Goal: Check status: Check status

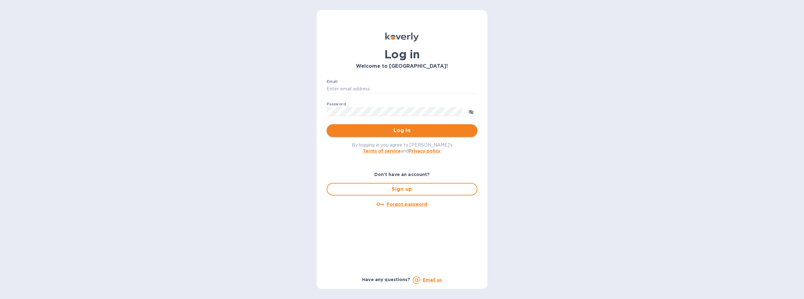
type input "[EMAIL_ADDRESS][DOMAIN_NAME]"
click at [409, 129] on span "Log in" at bounding box center [402, 131] width 141 height 8
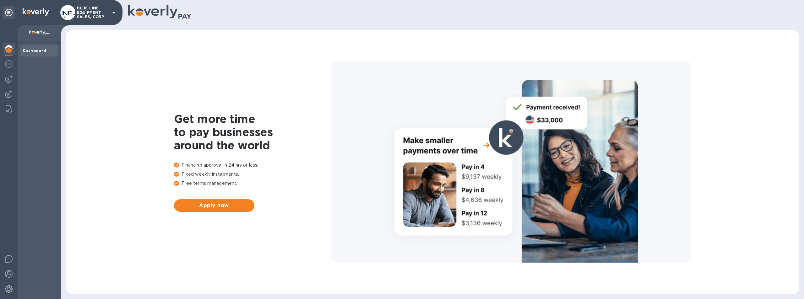
click at [87, 8] on p "BLUE LINE EQUIPMENT SALES, CORP." at bounding box center [92, 12] width 31 height 13
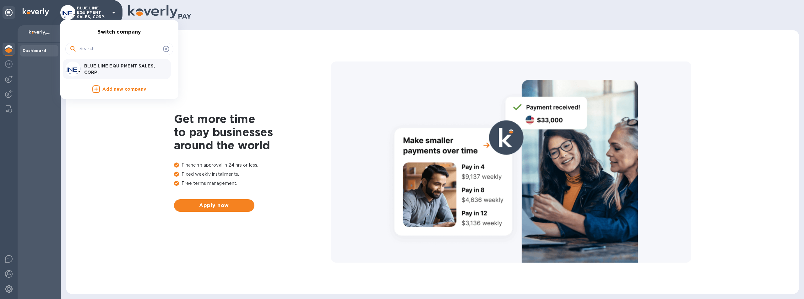
click at [112, 66] on p "BLUE LINE EQUIPMENT SALES, CORP." at bounding box center [123, 69] width 79 height 13
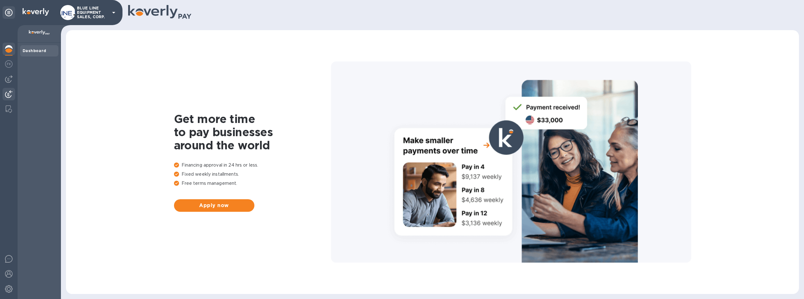
click at [9, 92] on img at bounding box center [9, 94] width 8 height 8
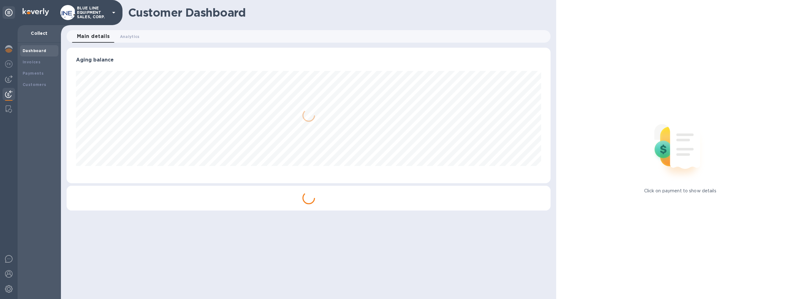
scroll to position [136, 484]
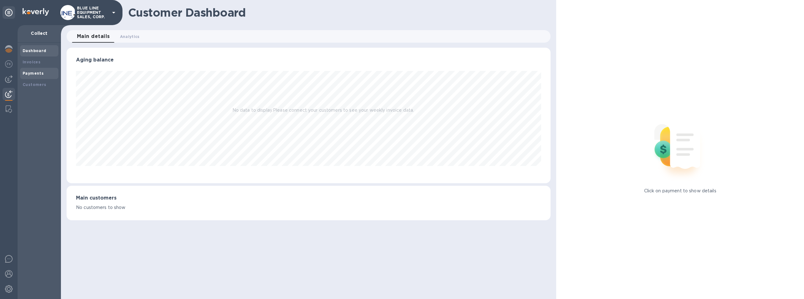
click at [31, 72] on b "Payments" at bounding box center [33, 73] width 21 height 5
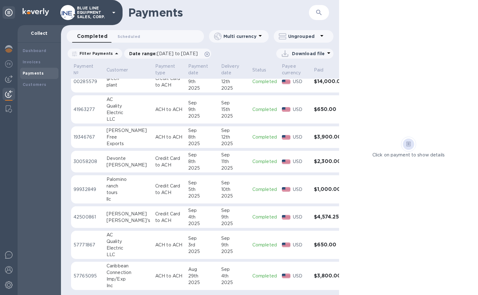
scroll to position [131, 0]
click at [132, 37] on span "Scheduled 0" at bounding box center [128, 36] width 23 height 7
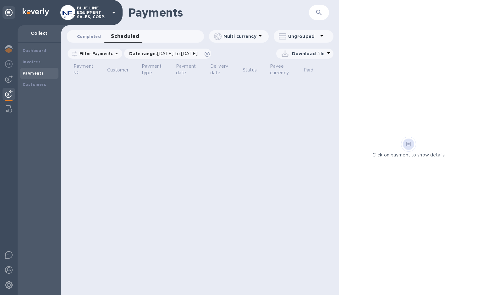
click at [91, 35] on span "Completed 0" at bounding box center [89, 36] width 24 height 7
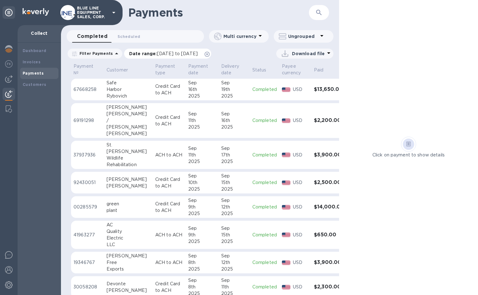
click at [162, 53] on span "08/29/2025 to 09/30/2025" at bounding box center [177, 53] width 41 height 5
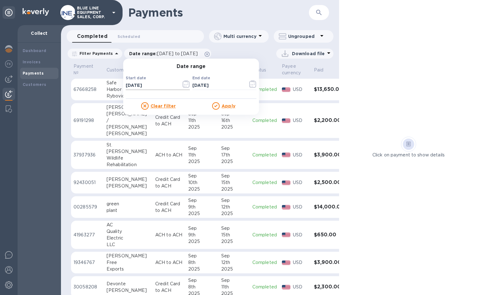
click at [133, 86] on input "08/29/2025" at bounding box center [151, 85] width 51 height 9
type input "08/26/2025"
click at [192, 85] on input "09/30/2025" at bounding box center [217, 85] width 51 height 9
type input "08/30/2025"
click at [222, 106] on u "Apply" at bounding box center [228, 106] width 14 height 5
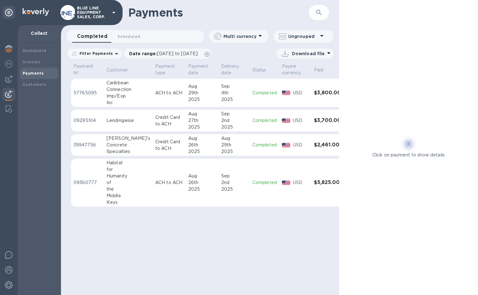
click at [234, 119] on td "Sep 2nd 2025" at bounding box center [234, 121] width 31 height 22
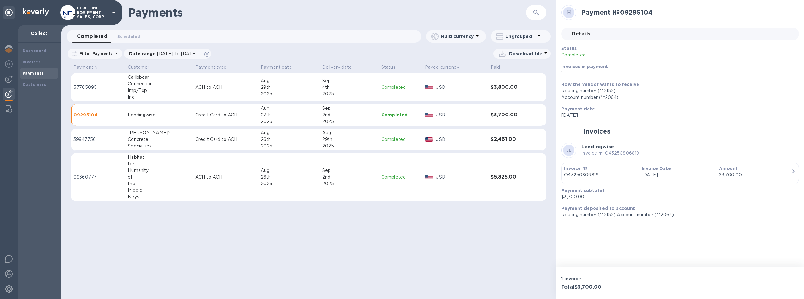
click at [792, 170] on icon "button" at bounding box center [793, 172] width 2 height 4
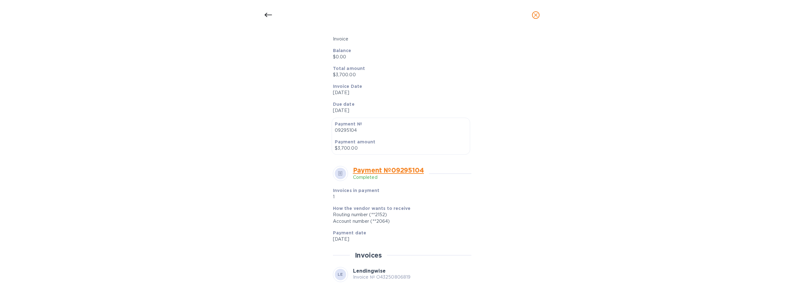
scroll to position [157, 0]
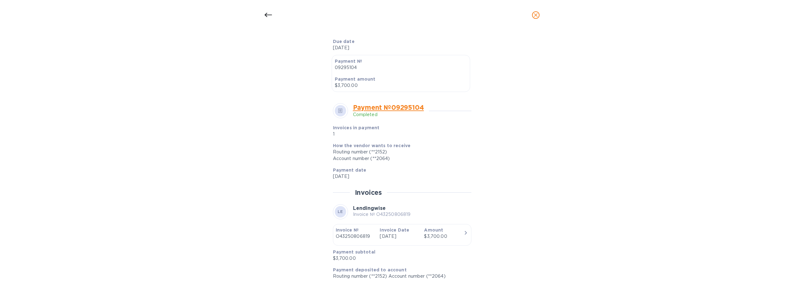
click at [463, 232] on icon "button" at bounding box center [466, 233] width 8 height 8
click at [392, 108] on link "Payment № 09295104" at bounding box center [388, 108] width 71 height 8
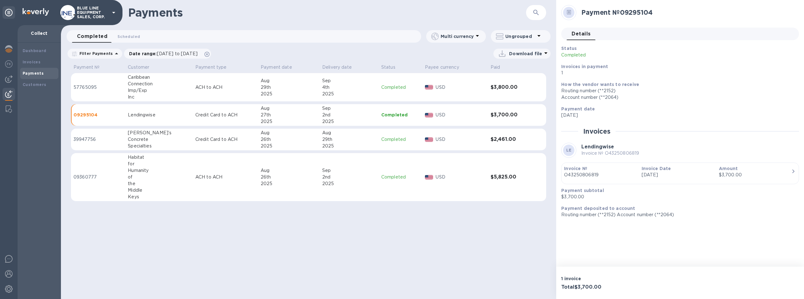
click at [792, 170] on icon "button" at bounding box center [793, 172] width 8 height 8
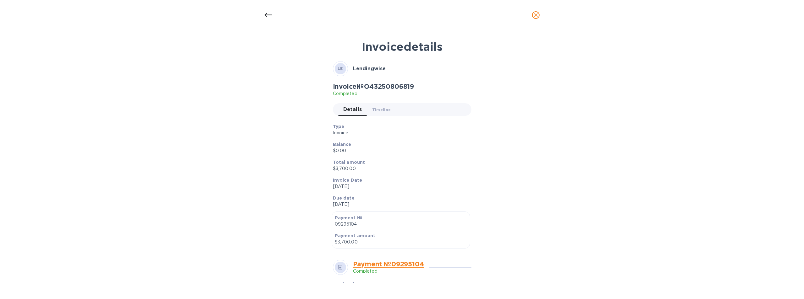
click at [388, 265] on link "Payment № 09295104" at bounding box center [388, 264] width 71 height 8
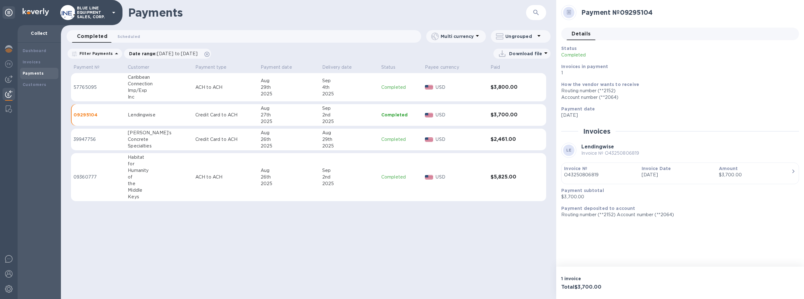
click at [353, 115] on div "2nd" at bounding box center [349, 115] width 54 height 7
click at [346, 112] on div "2nd" at bounding box center [349, 115] width 54 height 7
click at [83, 111] on td "09295104" at bounding box center [98, 115] width 54 height 22
click at [388, 114] on p "Completed" at bounding box center [400, 115] width 39 height 6
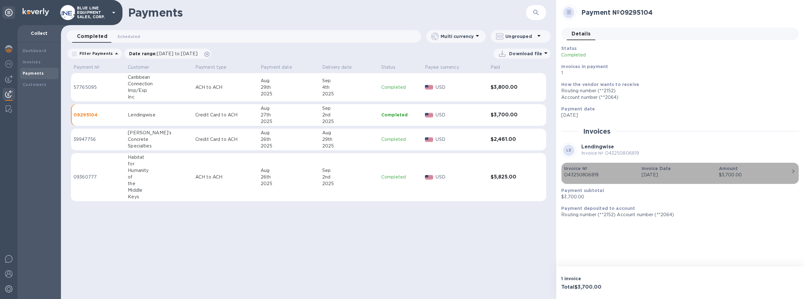
click at [787, 170] on p "Amount" at bounding box center [755, 168] width 72 height 6
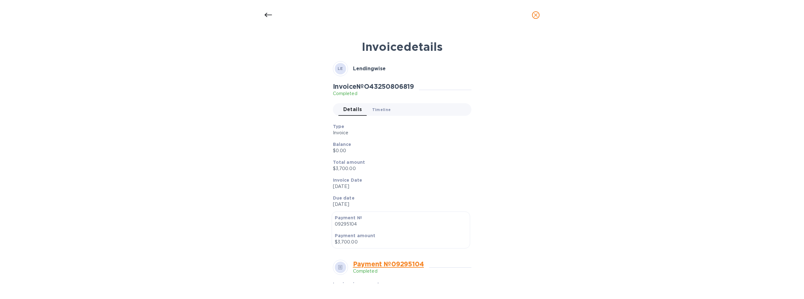
click at [379, 108] on span "Timeline 0" at bounding box center [381, 109] width 19 height 7
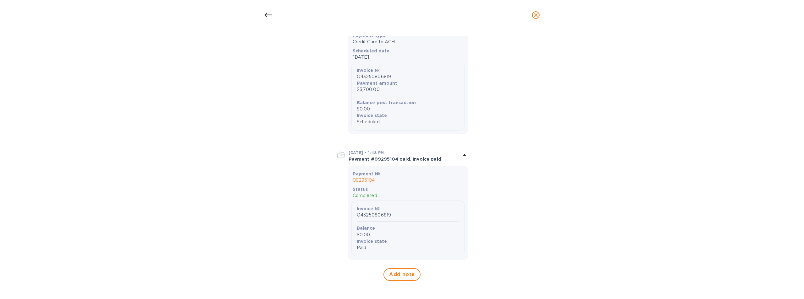
scroll to position [268, 0]
click at [462, 152] on icon at bounding box center [465, 153] width 8 height 8
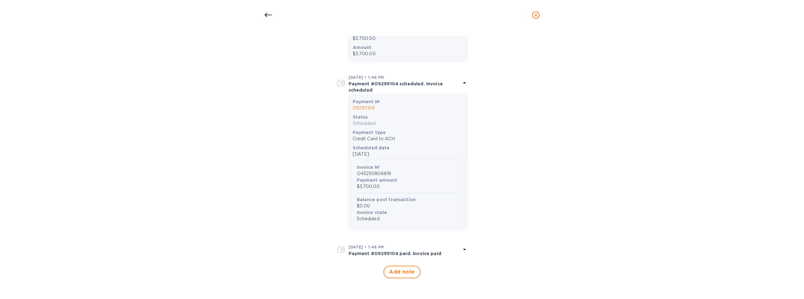
scroll to position [169, 0]
click at [463, 247] on icon at bounding box center [465, 250] width 8 height 8
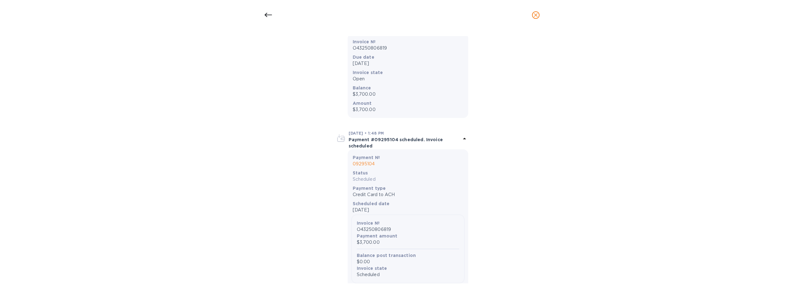
scroll to position [126, 0]
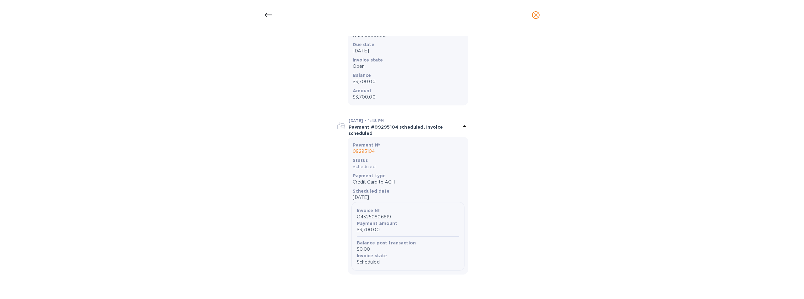
click at [363, 152] on p "09295104" at bounding box center [408, 151] width 111 height 7
click at [362, 150] on p "09295104" at bounding box center [408, 151] width 111 height 7
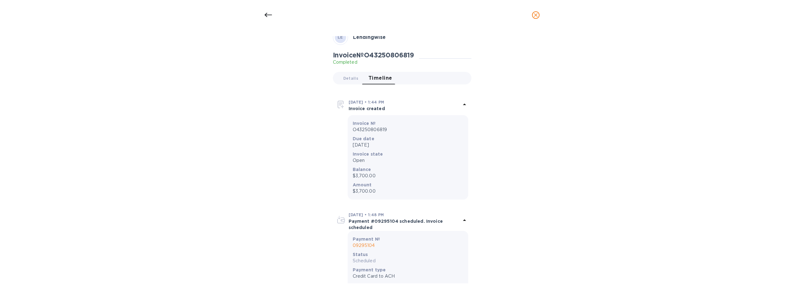
scroll to position [0, 0]
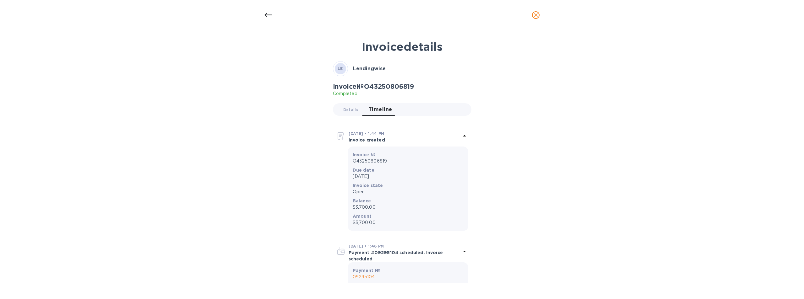
click at [462, 133] on icon at bounding box center [465, 136] width 8 height 8
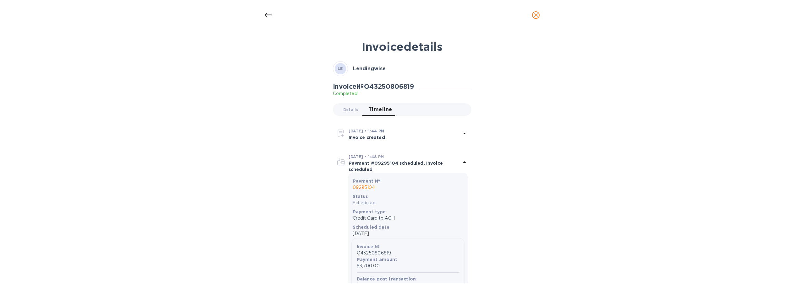
click at [463, 133] on icon at bounding box center [464, 134] width 3 height 2
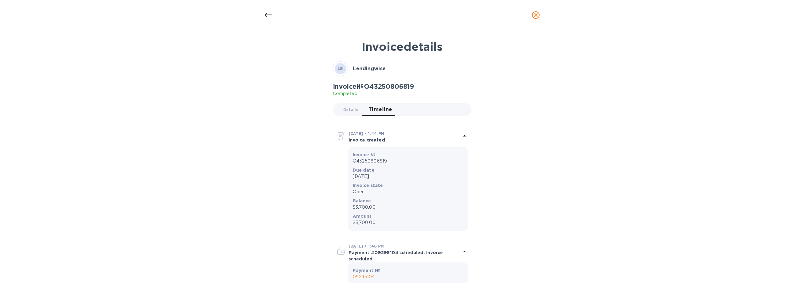
click at [269, 12] on icon at bounding box center [268, 15] width 8 height 8
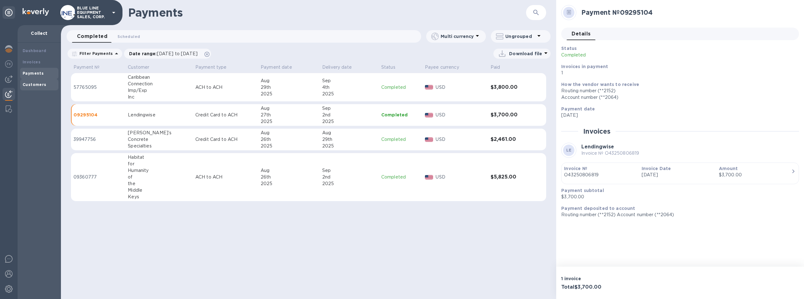
click at [29, 84] on b "Customers" at bounding box center [35, 84] width 24 height 5
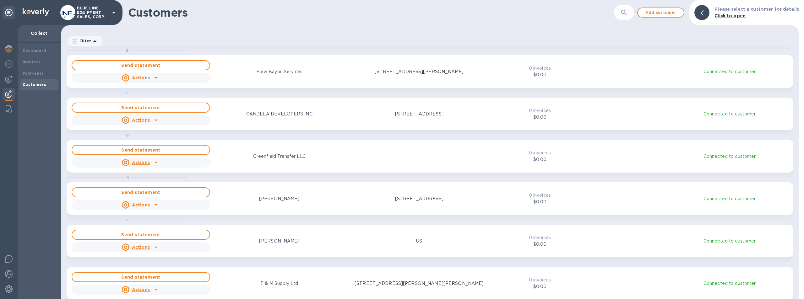
scroll to position [80, 0]
click at [136, 203] on u "Actions" at bounding box center [141, 202] width 18 height 5
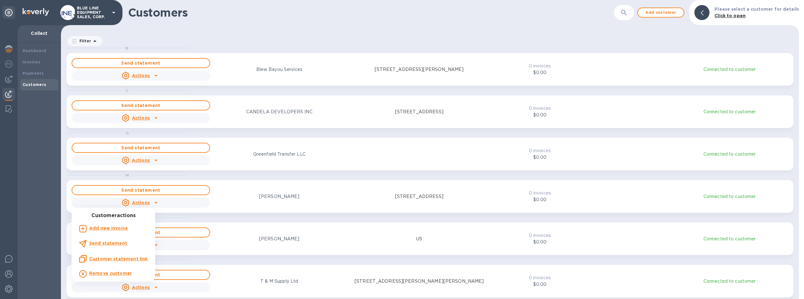
click at [284, 22] on div at bounding box center [402, 149] width 804 height 299
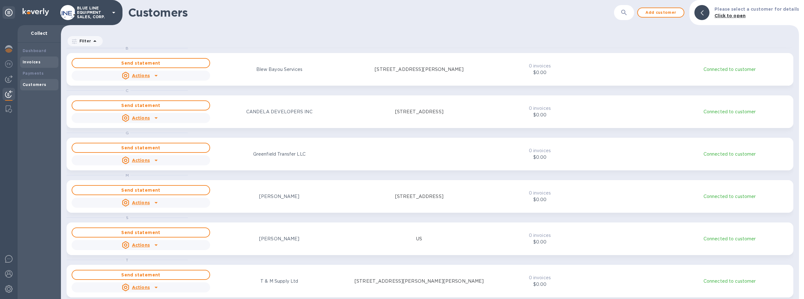
click at [33, 61] on b "Invoices" at bounding box center [32, 62] width 18 height 5
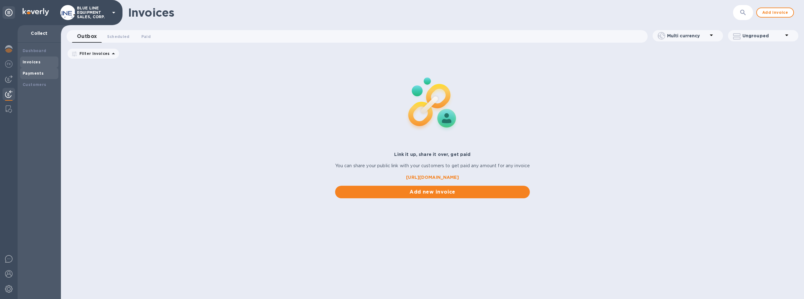
click at [35, 72] on b "Payments" at bounding box center [33, 73] width 21 height 5
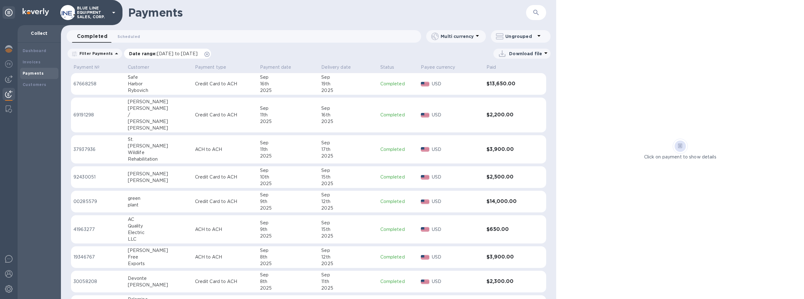
click at [165, 54] on span "08/29/2025 to 09/30/2025" at bounding box center [177, 53] width 41 height 5
click at [166, 53] on span "08/29/2025 to 09/30/2025" at bounding box center [177, 53] width 41 height 5
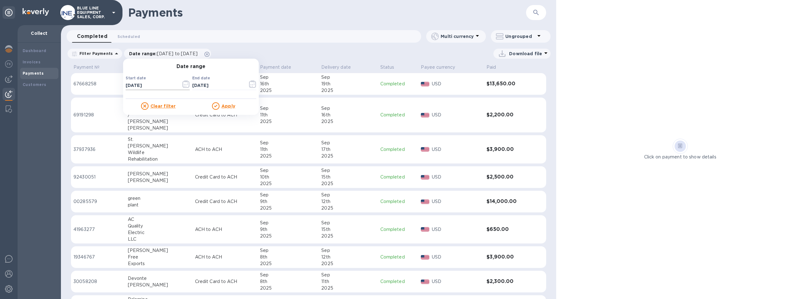
click at [134, 84] on input "08/29/2025" at bounding box center [151, 85] width 51 height 9
type input "08/27/2025"
drag, startPoint x: 192, startPoint y: 85, endPoint x: 213, endPoint y: 74, distance: 23.6
click at [194, 85] on input "09/30/2025" at bounding box center [217, 85] width 51 height 9
type input "08/30/2025"
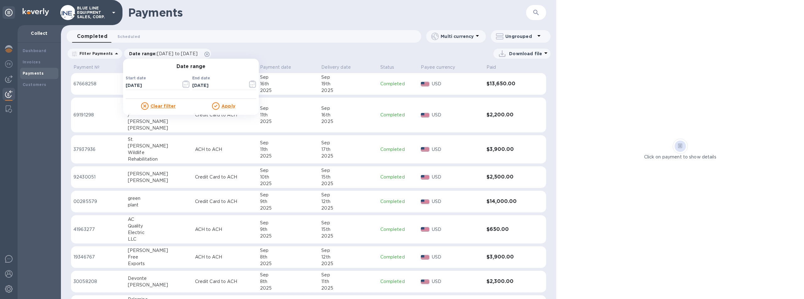
click at [225, 104] on u "Apply" at bounding box center [228, 106] width 14 height 5
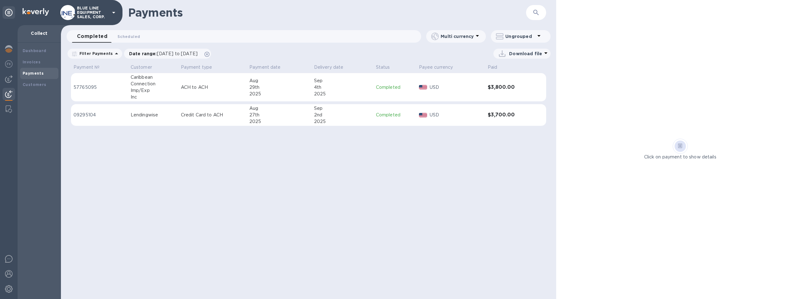
click at [505, 112] on h3 "$3,700.00" at bounding box center [508, 115] width 41 height 6
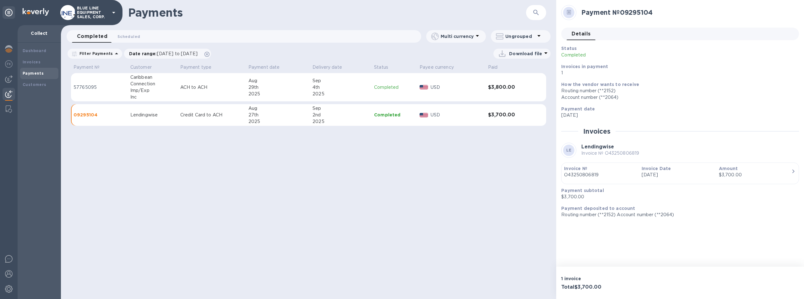
click at [787, 173] on div "$3,700.00" at bounding box center [755, 175] width 72 height 7
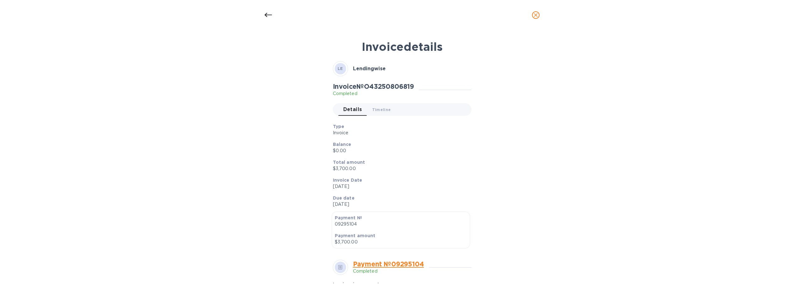
click at [404, 266] on link "Payment № 09295104" at bounding box center [388, 264] width 71 height 8
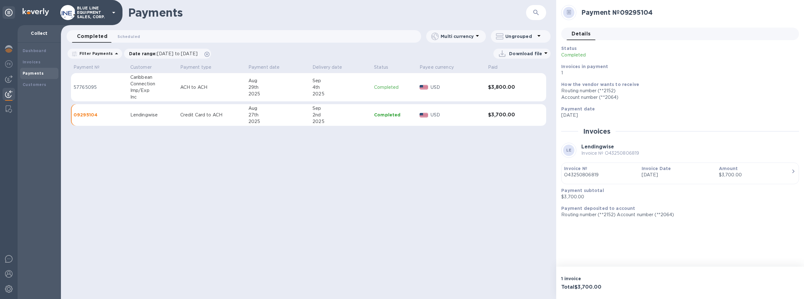
drag, startPoint x: 203, startPoint y: 111, endPoint x: 176, endPoint y: 112, distance: 28.0
click at [176, 112] on td "Lendingwise" at bounding box center [153, 115] width 50 height 22
click at [116, 114] on p "09295104" at bounding box center [99, 115] width 52 height 6
click at [790, 175] on icon "button" at bounding box center [793, 172] width 8 height 8
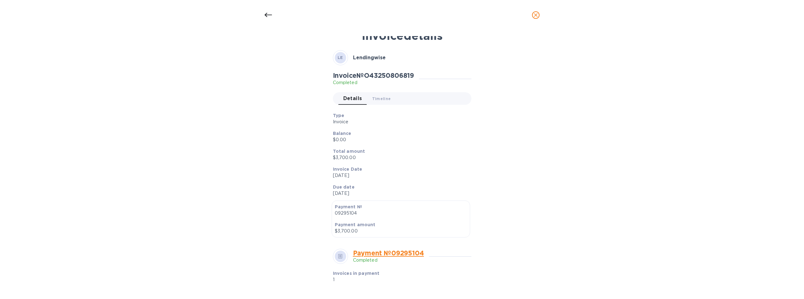
scroll to position [31, 0]
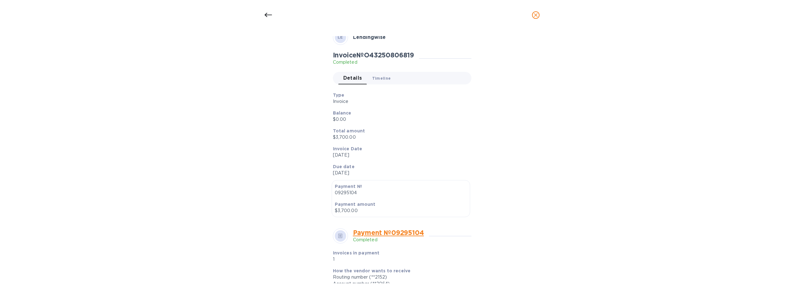
click at [375, 81] on span "Timeline 0" at bounding box center [381, 78] width 19 height 7
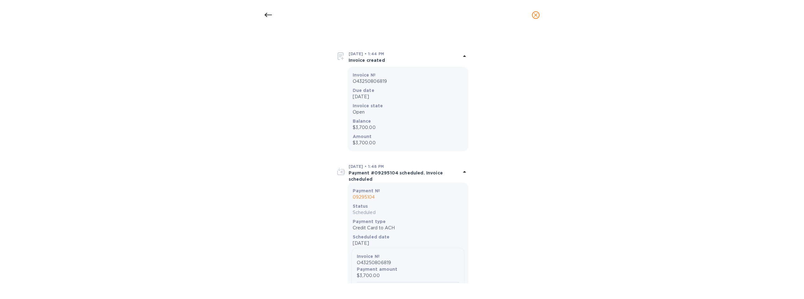
scroll to position [0, 0]
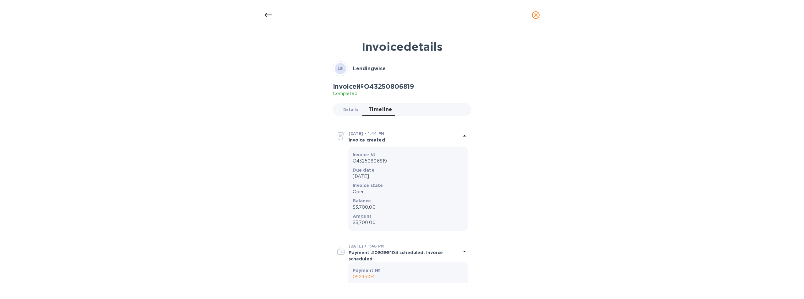
click at [345, 108] on span "Details 0" at bounding box center [350, 109] width 15 height 7
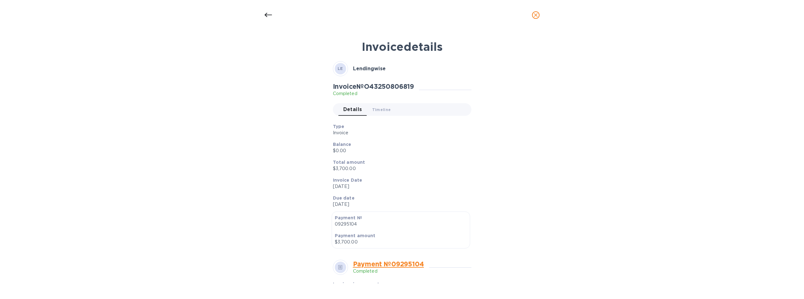
click at [269, 15] on icon at bounding box center [268, 15] width 8 height 4
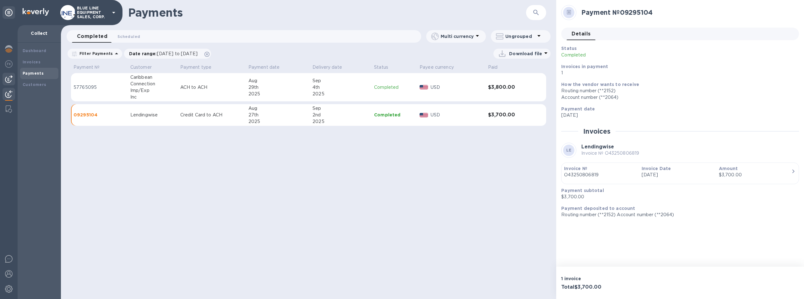
click at [8, 82] on img at bounding box center [9, 79] width 8 height 8
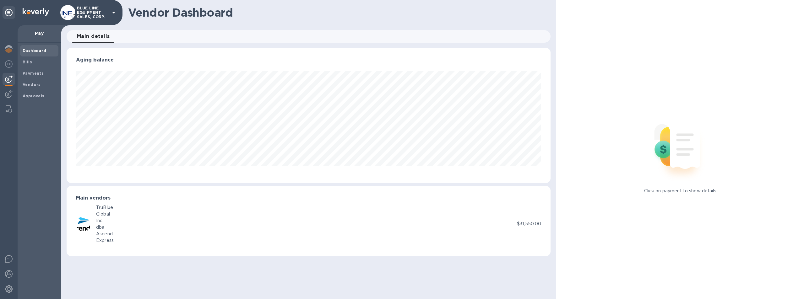
scroll to position [136, 484]
click at [8, 93] on img at bounding box center [9, 94] width 8 height 8
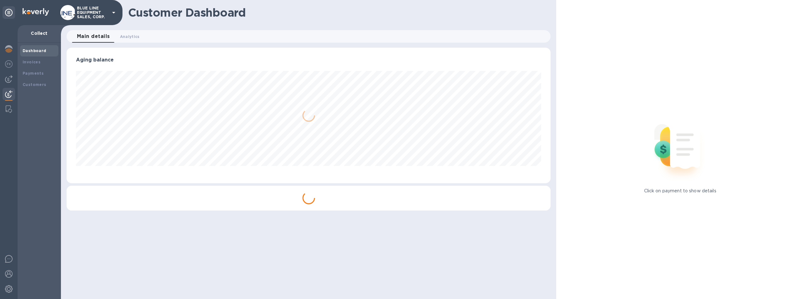
scroll to position [136, 484]
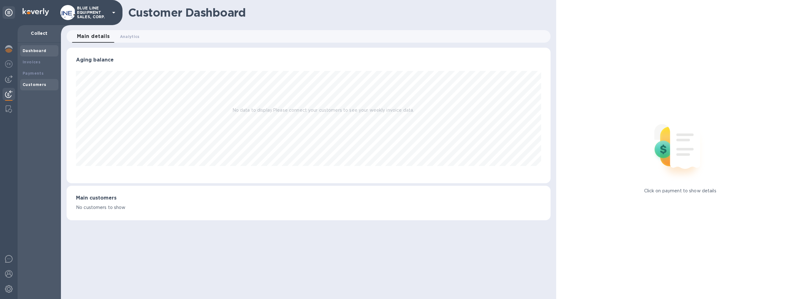
click at [40, 86] on b "Customers" at bounding box center [35, 84] width 24 height 5
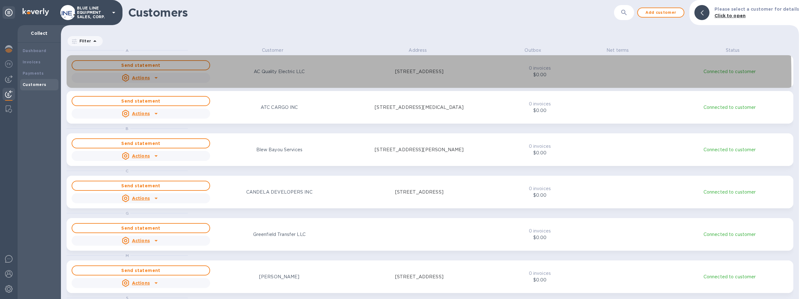
click at [157, 78] on icon "grid" at bounding box center [156, 78] width 8 height 8
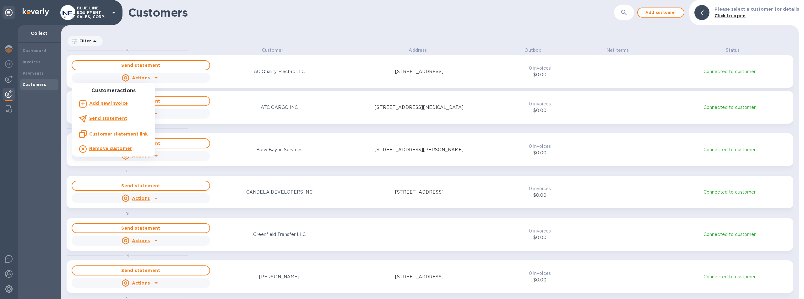
click at [263, 81] on div at bounding box center [402, 149] width 804 height 299
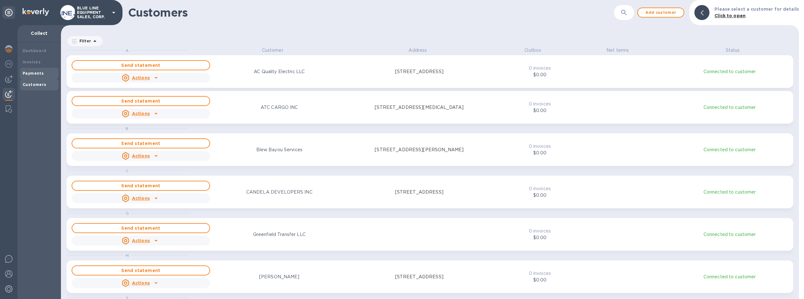
click at [37, 73] on b "Payments" at bounding box center [33, 73] width 21 height 5
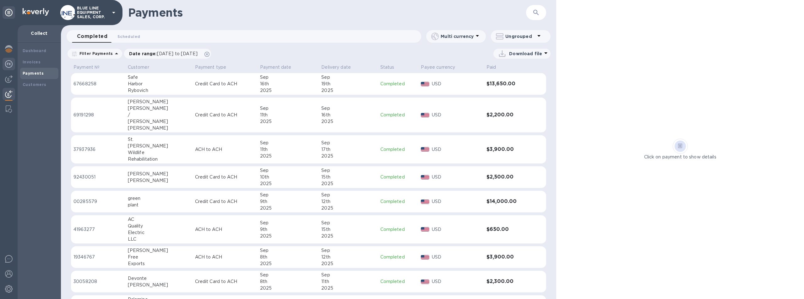
click at [8, 63] on img at bounding box center [9, 64] width 8 height 8
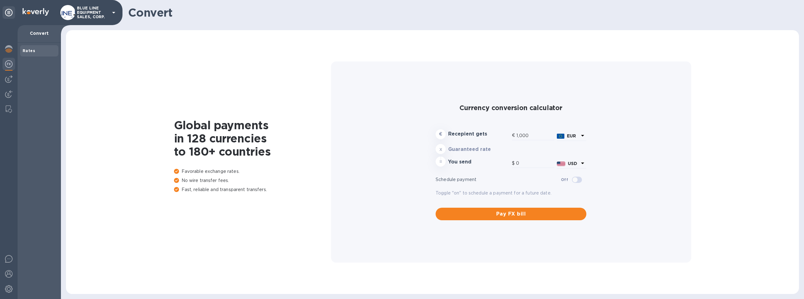
type input "1,180.09"
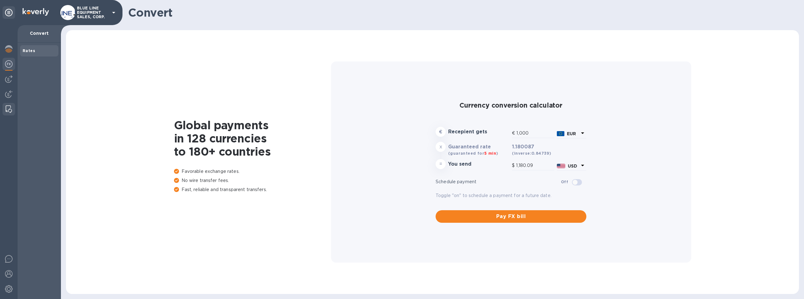
click at [7, 112] on img at bounding box center [9, 109] width 6 height 8
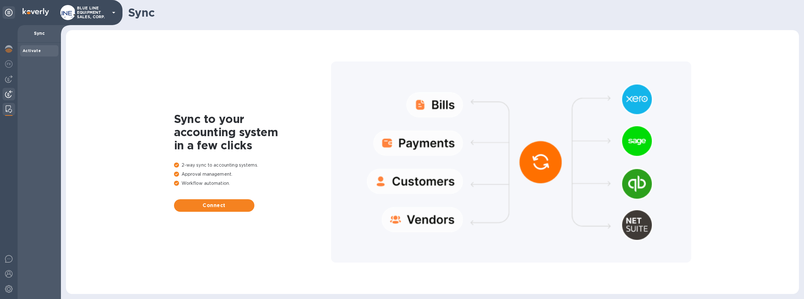
click at [8, 95] on img at bounding box center [9, 94] width 8 height 8
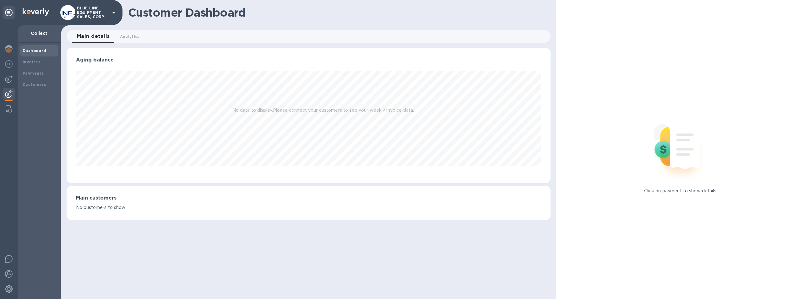
scroll to position [136, 484]
click at [8, 64] on img at bounding box center [9, 64] width 8 height 8
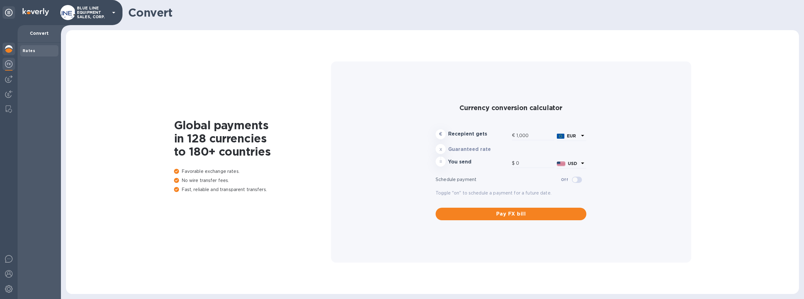
type input "1,180.09"
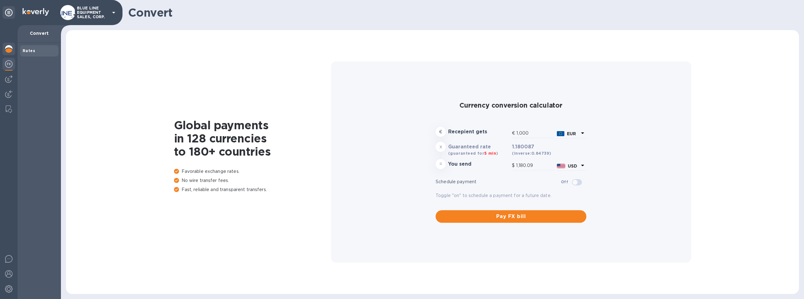
click at [10, 55] on div at bounding box center [9, 50] width 13 height 14
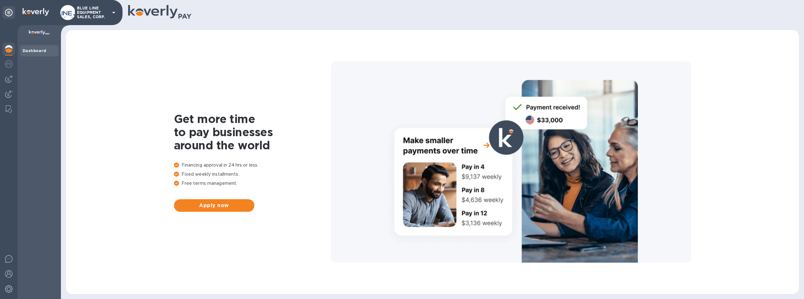
click at [113, 13] on icon at bounding box center [113, 13] width 3 height 2
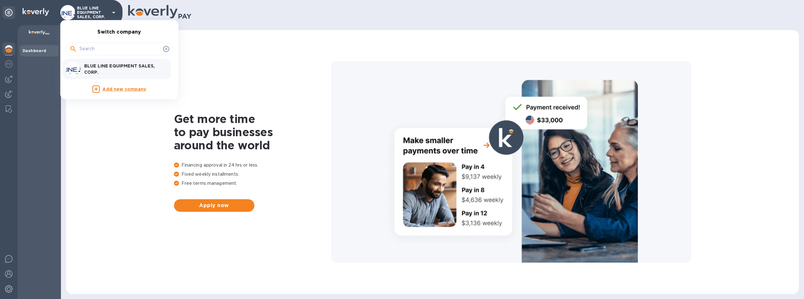
click at [47, 138] on div at bounding box center [402, 149] width 804 height 299
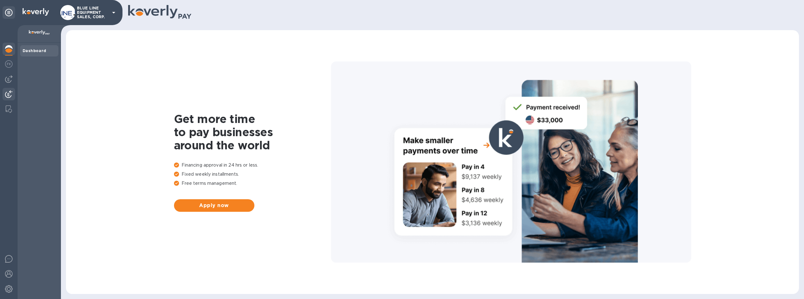
click at [10, 94] on img at bounding box center [9, 94] width 8 height 8
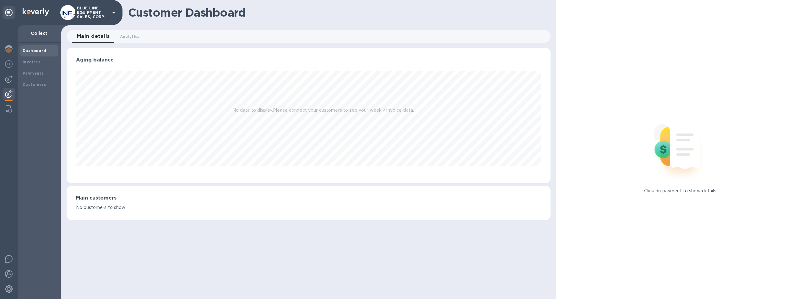
scroll to position [136, 484]
click at [127, 38] on span "Analytics 0" at bounding box center [130, 36] width 20 height 7
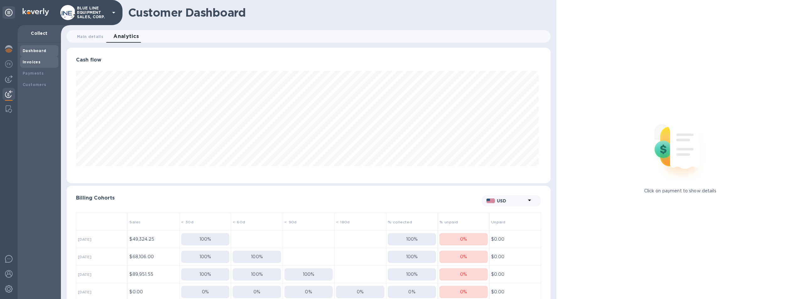
scroll to position [136, 482]
click at [8, 92] on img at bounding box center [9, 94] width 8 height 8
click at [7, 91] on img at bounding box center [9, 94] width 8 height 8
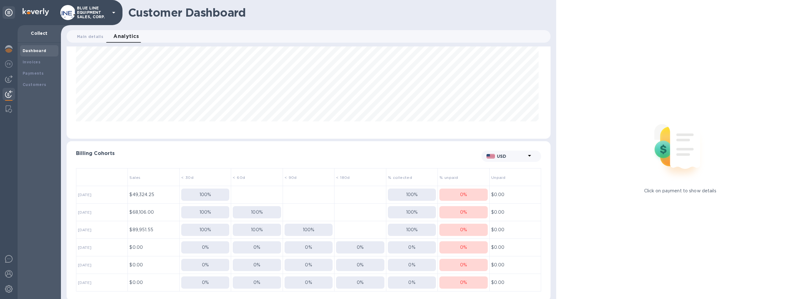
scroll to position [46, 0]
click at [95, 34] on span "Main details 0" at bounding box center [90, 36] width 26 height 7
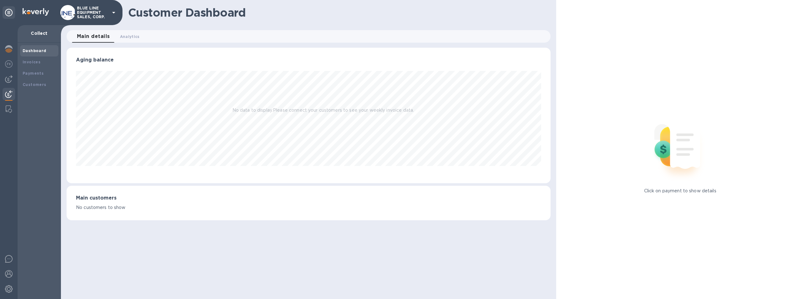
scroll to position [136, 484]
click at [31, 59] on div "Invoices" at bounding box center [39, 62] width 33 height 6
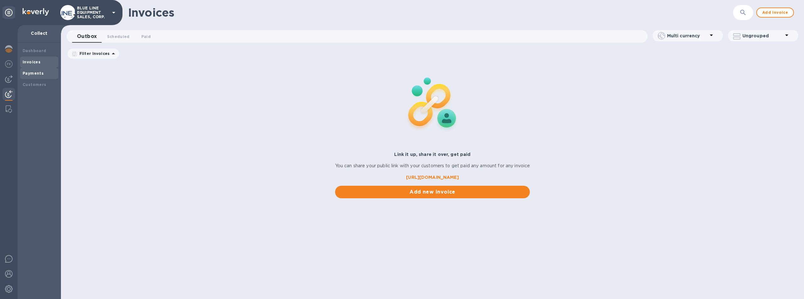
click at [34, 72] on b "Payments" at bounding box center [33, 73] width 21 height 5
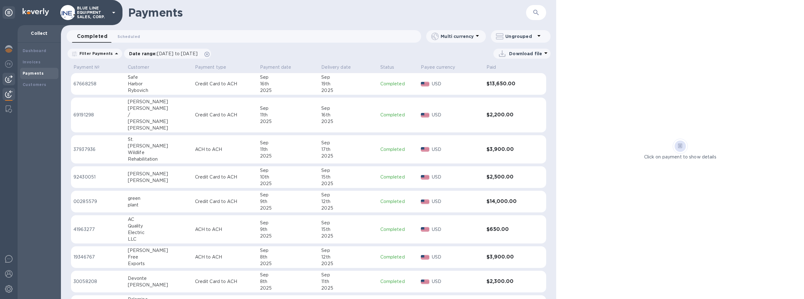
click at [9, 77] on img at bounding box center [9, 79] width 8 height 8
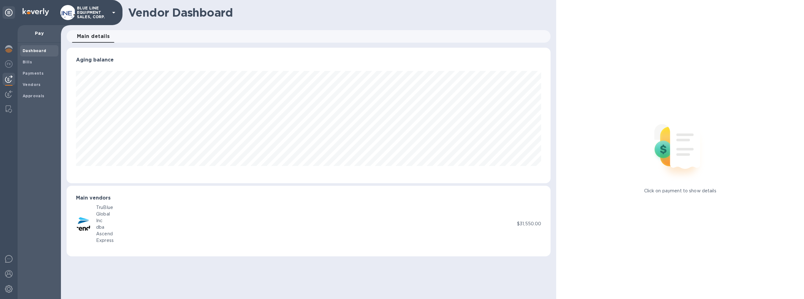
scroll to position [136, 484]
click at [10, 63] on img at bounding box center [9, 64] width 8 height 8
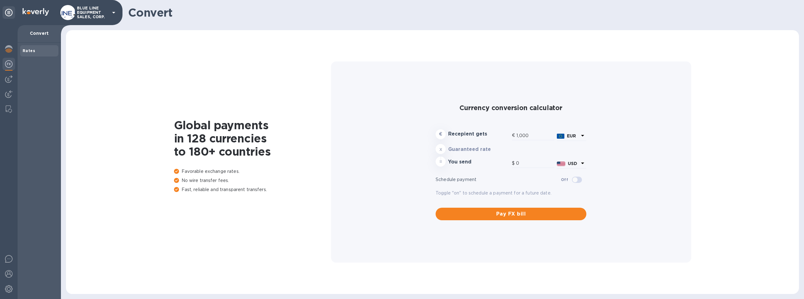
type input "1,180.19"
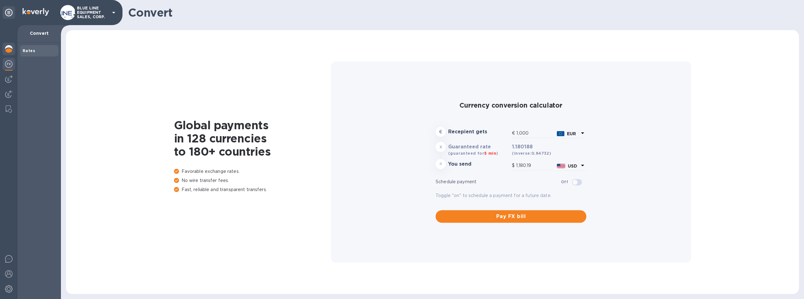
click at [10, 47] on img at bounding box center [9, 49] width 8 height 8
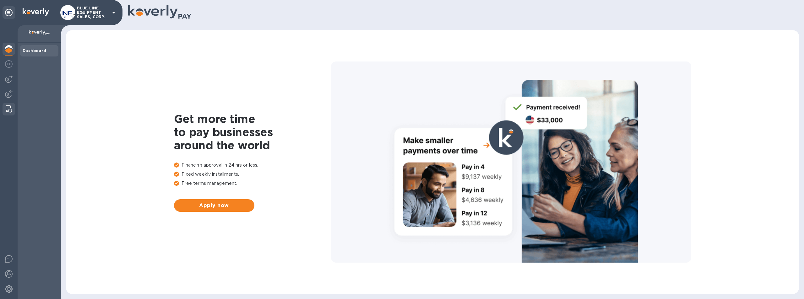
click at [6, 106] on img at bounding box center [9, 109] width 6 height 8
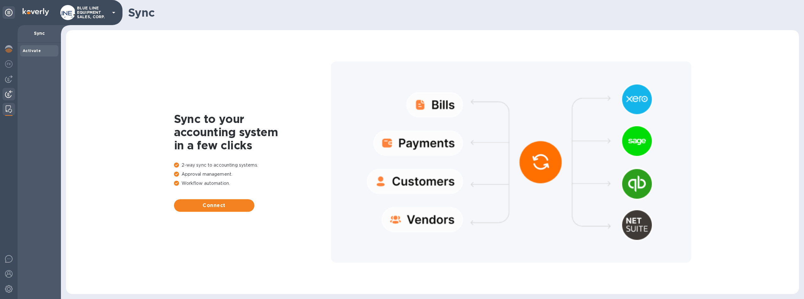
click at [8, 91] on img at bounding box center [9, 94] width 8 height 8
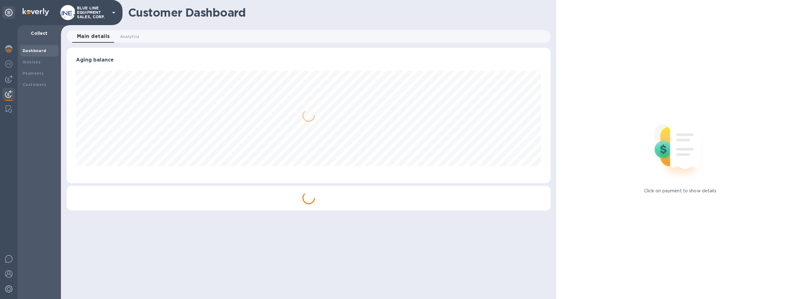
scroll to position [136, 484]
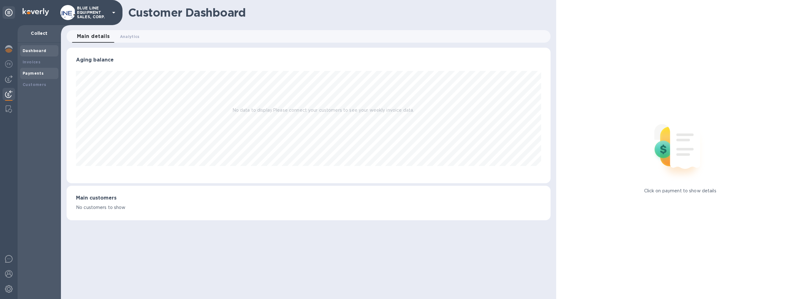
click at [30, 73] on b "Payments" at bounding box center [33, 73] width 21 height 5
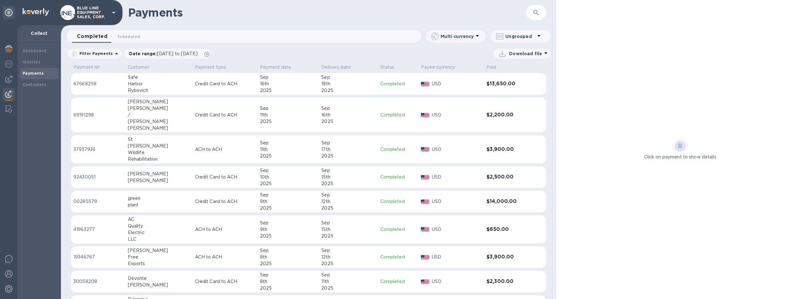
click at [476, 35] on icon at bounding box center [477, 36] width 3 height 2
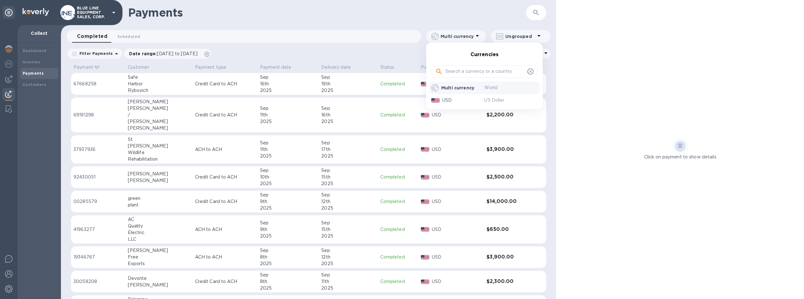
click at [327, 13] on div at bounding box center [402, 149] width 804 height 299
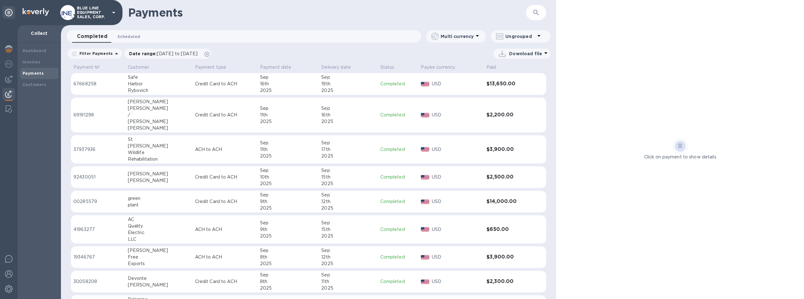
click at [127, 36] on span "Scheduled 0" at bounding box center [128, 36] width 23 height 7
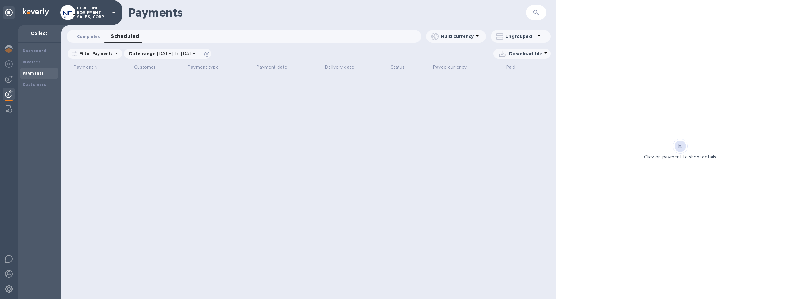
click at [84, 35] on span "Completed 0" at bounding box center [89, 36] width 24 height 7
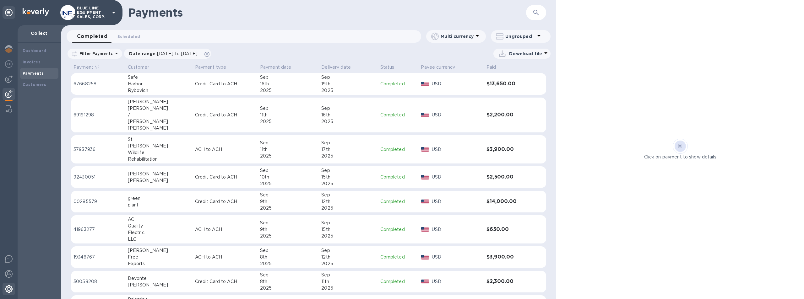
click at [8, 287] on img at bounding box center [9, 289] width 8 height 8
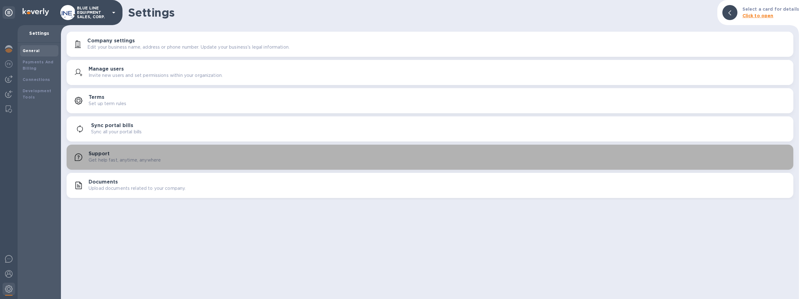
click at [103, 154] on h3 "Support" at bounding box center [99, 154] width 21 height 6
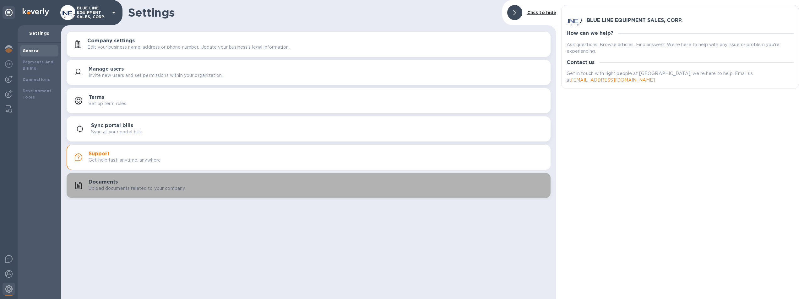
click at [116, 185] on p "Upload documents related to your company." at bounding box center [137, 188] width 97 height 7
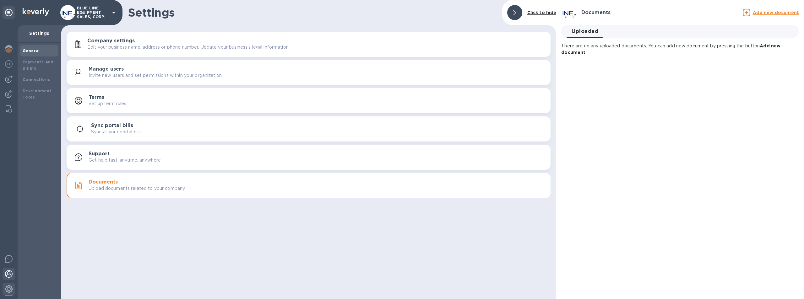
click at [9, 272] on img at bounding box center [9, 274] width 8 height 8
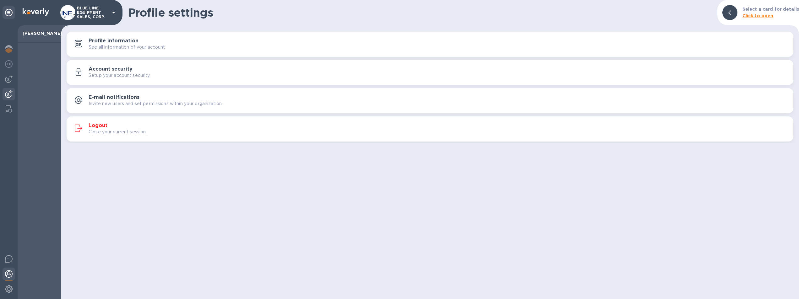
click at [8, 90] on img at bounding box center [9, 94] width 8 height 8
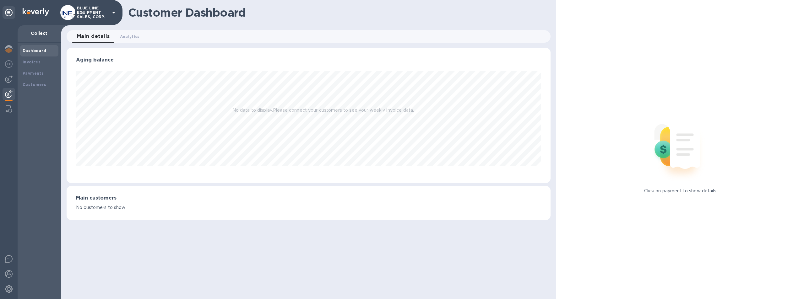
scroll to position [136, 484]
click at [34, 71] on b "Payments" at bounding box center [33, 73] width 21 height 5
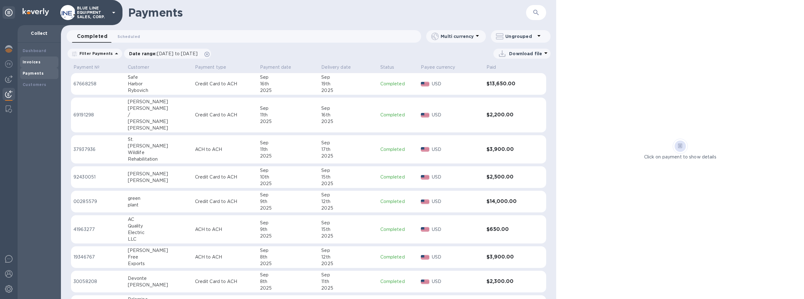
click at [36, 61] on b "Invoices" at bounding box center [32, 62] width 18 height 5
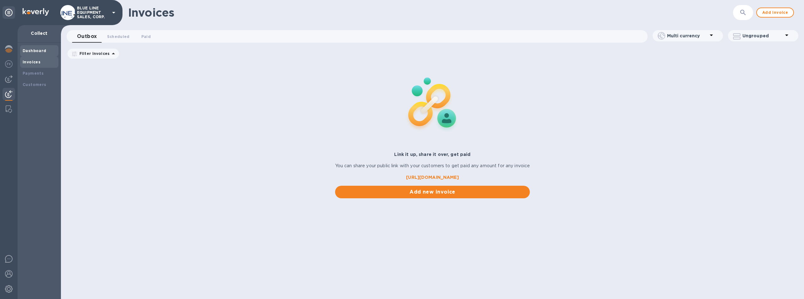
click at [41, 47] on div "Dashboard" at bounding box center [39, 50] width 38 height 11
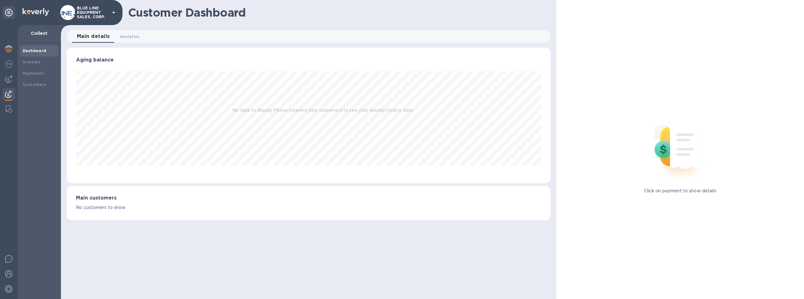
scroll to position [136, 484]
click at [34, 83] on b "Customers" at bounding box center [35, 84] width 24 height 5
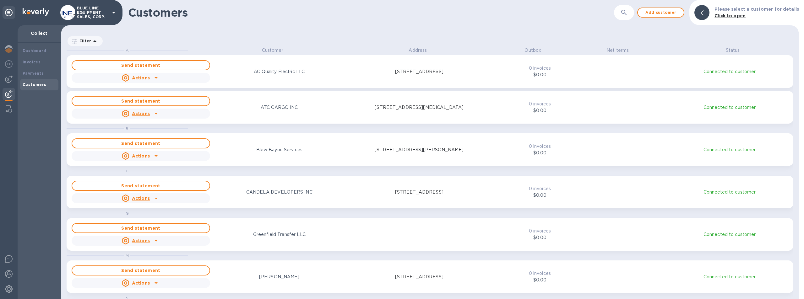
scroll to position [247, 735]
click at [37, 72] on b "Payments" at bounding box center [33, 73] width 21 height 5
